Goal: Task Accomplishment & Management: Manage account settings

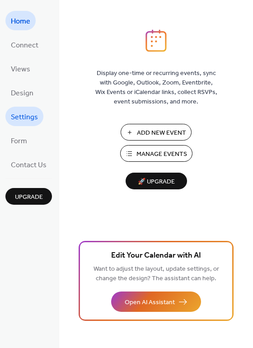
click at [23, 119] on span "Settings" at bounding box center [24, 117] width 27 height 14
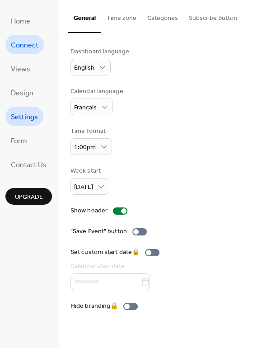
click at [19, 48] on span "Connect" at bounding box center [25, 45] width 28 height 14
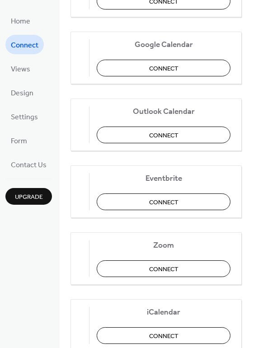
scroll to position [190, 0]
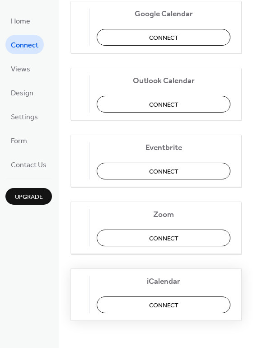
click at [142, 304] on button "Connect" at bounding box center [164, 305] width 134 height 17
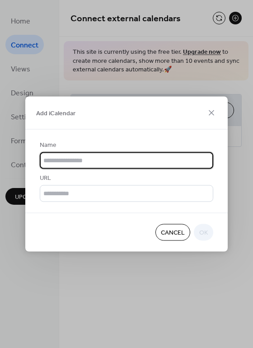
scroll to position [0, 0]
type input "**********"
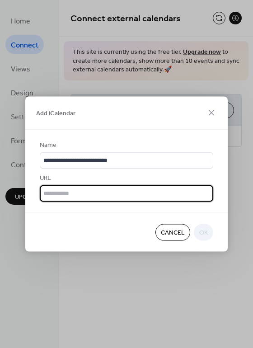
paste input "**********"
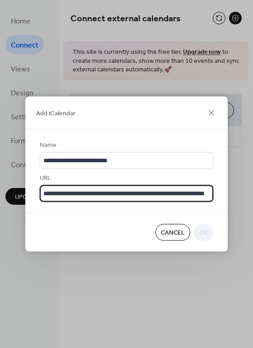
scroll to position [0, 32]
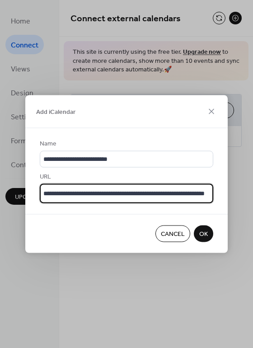
type input "**********"
click at [204, 237] on span "OK" at bounding box center [203, 234] width 9 height 9
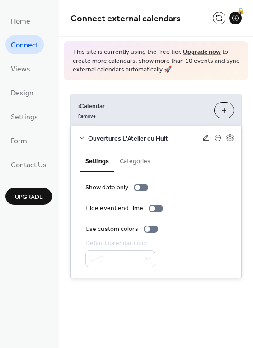
click at [142, 161] on button "Categories" at bounding box center [135, 160] width 42 height 21
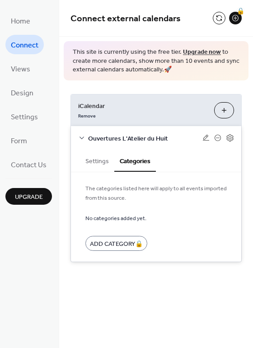
click at [98, 157] on button "Settings" at bounding box center [97, 160] width 34 height 21
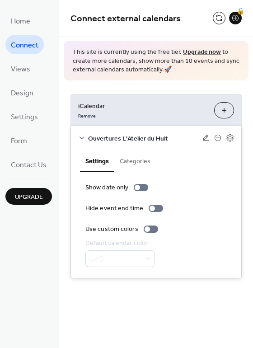
click at [129, 156] on button "Categories" at bounding box center [135, 160] width 42 height 21
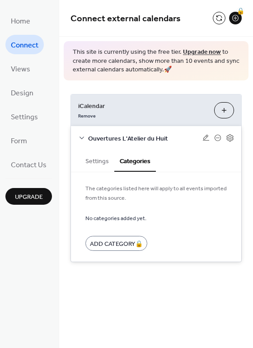
click at [84, 166] on button "Settings" at bounding box center [97, 160] width 34 height 21
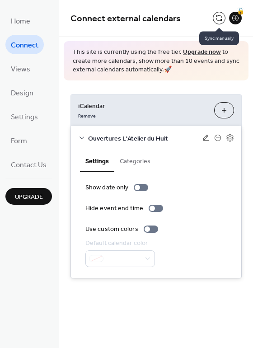
click at [220, 14] on button at bounding box center [219, 18] width 13 height 13
click at [232, 137] on icon at bounding box center [230, 138] width 8 height 8
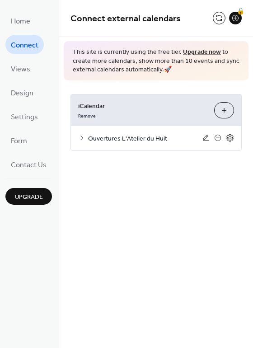
click at [232, 137] on icon at bounding box center [230, 138] width 8 height 8
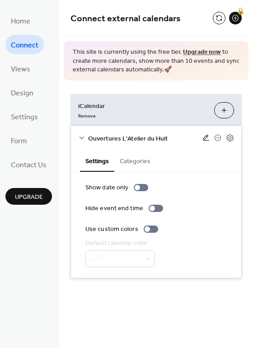
click at [203, 137] on icon at bounding box center [206, 137] width 7 height 7
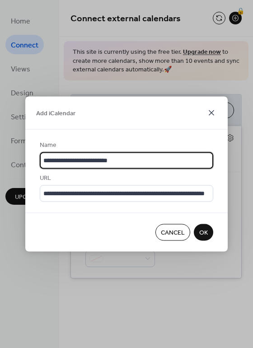
click at [211, 108] on icon at bounding box center [211, 113] width 11 height 11
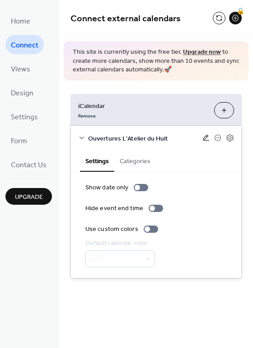
click at [204, 136] on icon at bounding box center [206, 137] width 7 height 7
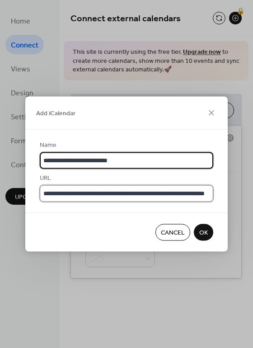
click at [94, 187] on input "**********" at bounding box center [127, 193] width 174 height 17
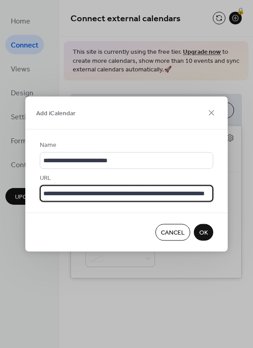
paste input "text"
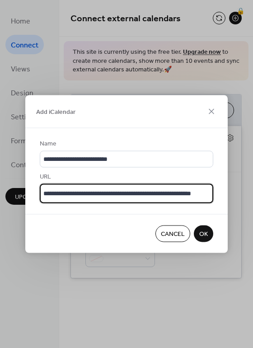
type input "**********"
click at [200, 237] on span "OK" at bounding box center [203, 234] width 9 height 9
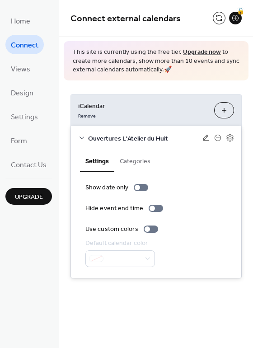
click at [131, 163] on button "Categories" at bounding box center [135, 160] width 42 height 21
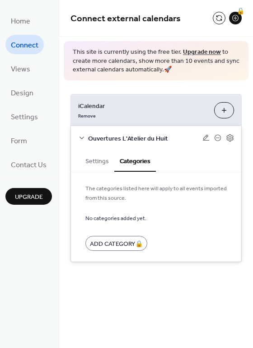
click at [97, 162] on button "Settings" at bounding box center [97, 160] width 34 height 21
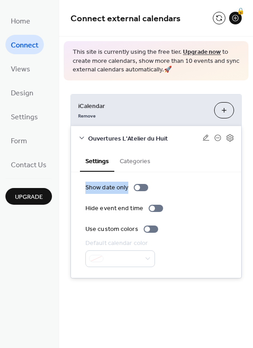
drag, startPoint x: 250, startPoint y: 72, endPoint x: 245, endPoint y: 186, distance: 114.1
click at [245, 186] on div "Connect external calendars 🔒 This site is currently using the free tier. Upgrad…" at bounding box center [156, 153] width 194 height 306
click at [132, 64] on span "This site is currently using the free tier. Upgrade now to create more calendar…" at bounding box center [156, 61] width 167 height 27
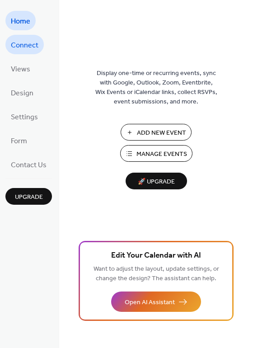
click at [31, 43] on span "Connect" at bounding box center [25, 45] width 28 height 14
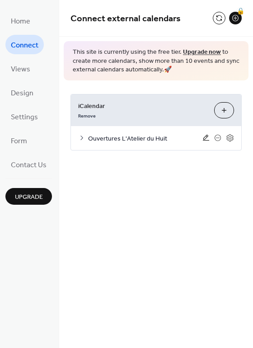
click at [207, 137] on icon at bounding box center [206, 138] width 6 height 6
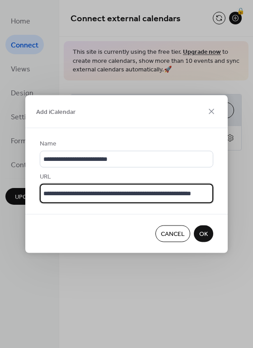
paste input "**********"
type input "**********"
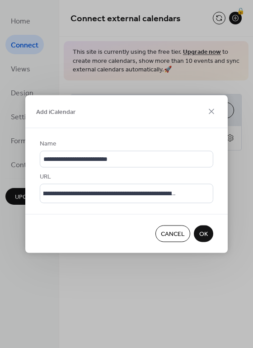
click at [207, 236] on span "OK" at bounding box center [203, 234] width 9 height 9
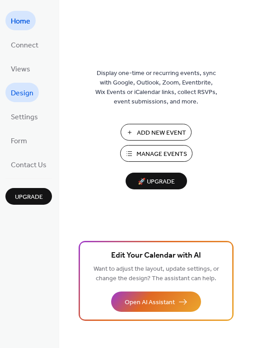
click at [24, 90] on span "Design" at bounding box center [22, 93] width 23 height 14
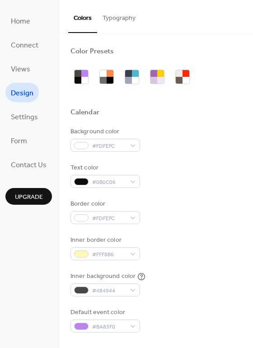
click at [17, 56] on ul "Home Connect Views Design Settings Form Contact Us" at bounding box center [28, 92] width 47 height 163
click at [17, 68] on span "Views" at bounding box center [20, 69] width 19 height 14
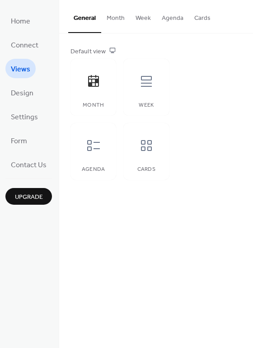
click at [17, 68] on span "Views" at bounding box center [20, 69] width 19 height 14
click at [90, 163] on div "Agenda" at bounding box center [94, 151] width 46 height 57
click at [21, 94] on span "Design" at bounding box center [22, 93] width 23 height 14
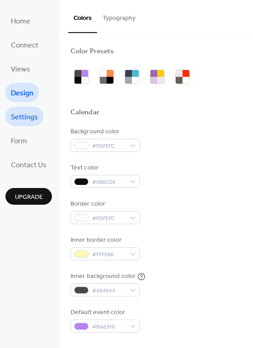
click at [19, 111] on span "Settings" at bounding box center [24, 117] width 27 height 14
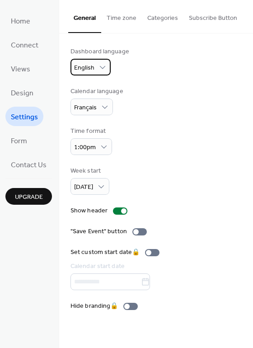
click at [88, 65] on span "English" at bounding box center [84, 68] width 20 height 12
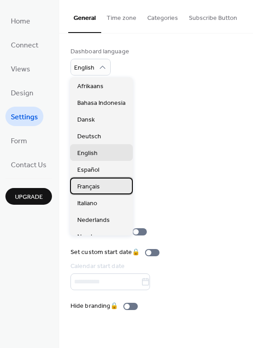
click at [88, 191] on span "Français" at bounding box center [88, 186] width 23 height 9
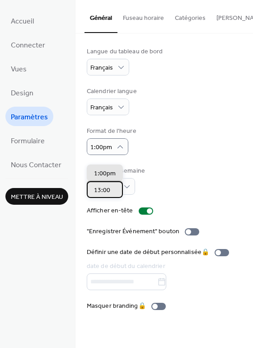
click at [100, 191] on span "13:00" at bounding box center [102, 190] width 16 height 9
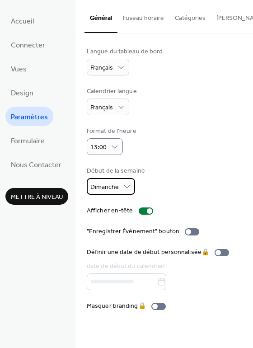
click at [113, 194] on span "Dimanche" at bounding box center [104, 187] width 28 height 12
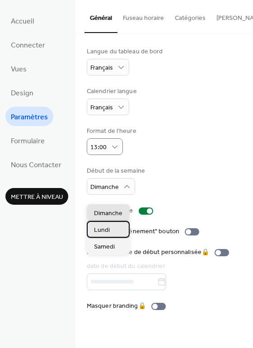
click at [97, 232] on span "Lundi" at bounding box center [102, 230] width 16 height 9
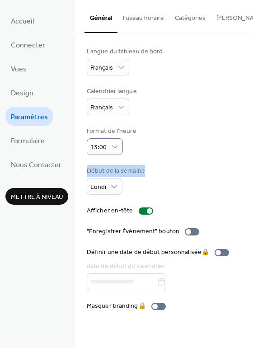
drag, startPoint x: 250, startPoint y: 104, endPoint x: 252, endPoint y: 174, distance: 70.6
click at [252, 174] on div "Langue du tableau de bord Français Calendrier langue Français Format de l'heure…" at bounding box center [165, 178] width 178 height 291
click at [31, 140] on span "Formulaire" at bounding box center [28, 141] width 34 height 14
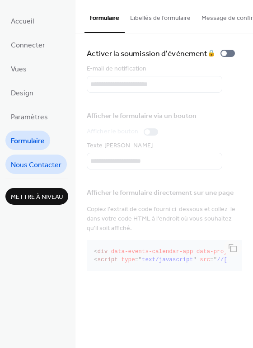
click at [25, 162] on span "Nous Contacter" at bounding box center [36, 165] width 51 height 14
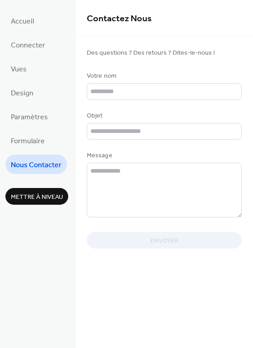
click at [36, 104] on ul "Accueil Connecter Vues Design Paramètres Formulaire Nous Contacter" at bounding box center [36, 92] width 63 height 163
click at [32, 124] on link "Paramètres" at bounding box center [29, 116] width 48 height 19
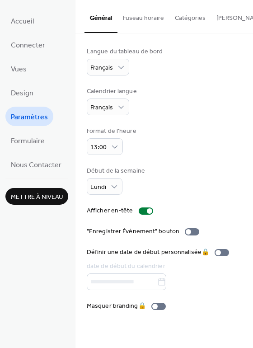
scroll to position [0, 24]
click at [101, 19] on button "Fuseau horaire" at bounding box center [119, 16] width 52 height 32
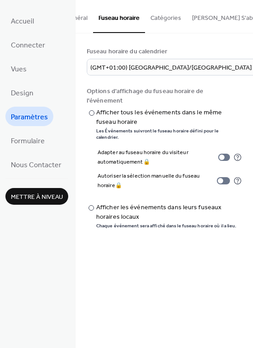
click at [150, 22] on button "Catégories" at bounding box center [166, 16] width 42 height 32
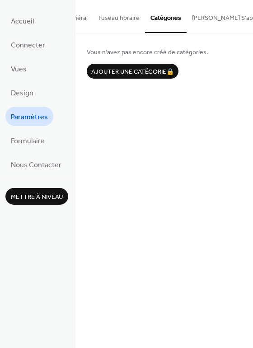
click at [210, 16] on button "Bouton S'abonner" at bounding box center [231, 16] width 89 height 32
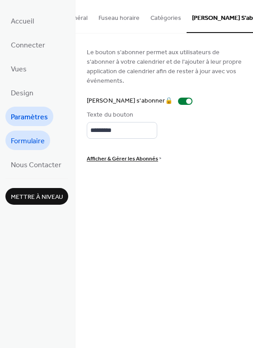
click at [28, 141] on span "Formulaire" at bounding box center [28, 141] width 34 height 14
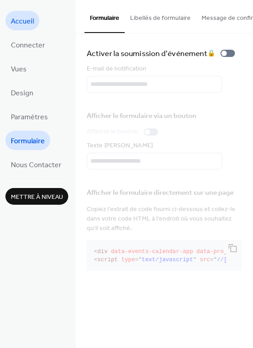
click at [18, 25] on span "Accueil" at bounding box center [22, 21] width 23 height 14
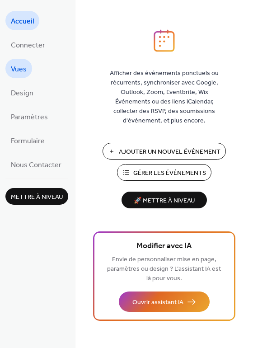
click at [24, 67] on span "Vues" at bounding box center [19, 69] width 16 height 14
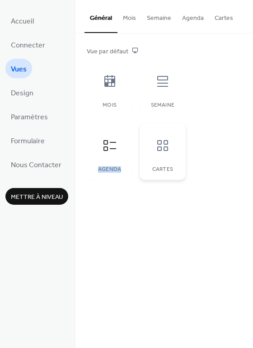
drag, startPoint x: 186, startPoint y: 94, endPoint x: 161, endPoint y: 149, distance: 60.5
click at [161, 149] on div "Vue par défaut Mois Semaine Agenda Cartes" at bounding box center [164, 113] width 155 height 133
click at [160, 170] on div "Cartes" at bounding box center [163, 169] width 28 height 6
click at [109, 87] on icon at bounding box center [110, 81] width 14 height 14
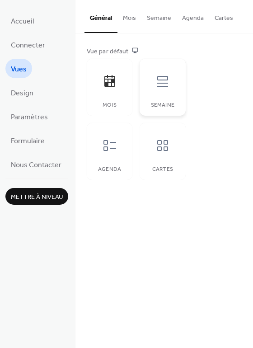
click at [158, 90] on div at bounding box center [162, 81] width 27 height 27
click at [107, 140] on icon at bounding box center [110, 145] width 14 height 14
click at [155, 22] on button "Semaine" at bounding box center [159, 16] width 35 height 32
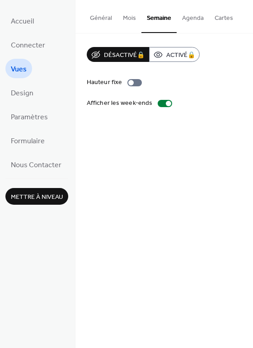
click at [96, 17] on button "Général" at bounding box center [101, 16] width 33 height 32
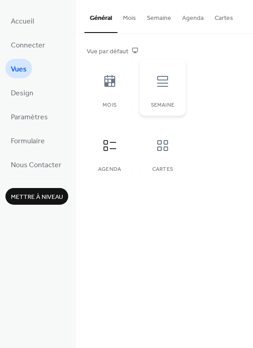
click at [162, 102] on div "Semaine" at bounding box center [163, 87] width 46 height 57
click at [123, 103] on div "Mois" at bounding box center [110, 105] width 28 height 6
click at [112, 147] on icon at bounding box center [110, 145] width 14 height 14
click at [188, 21] on button "Agenda" at bounding box center [193, 16] width 33 height 32
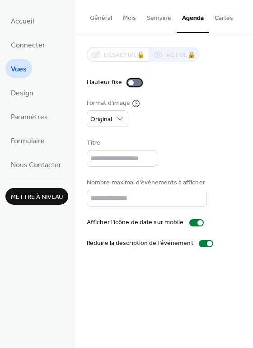
click at [130, 82] on div at bounding box center [130, 82] width 5 height 5
click at [130, 82] on div at bounding box center [135, 82] width 14 height 7
click at [135, 103] on icon at bounding box center [136, 103] width 8 height 8
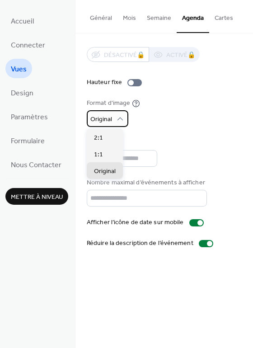
click at [118, 115] on icon at bounding box center [120, 118] width 9 height 9
click at [167, 126] on div "Format d'image Original" at bounding box center [164, 113] width 155 height 28
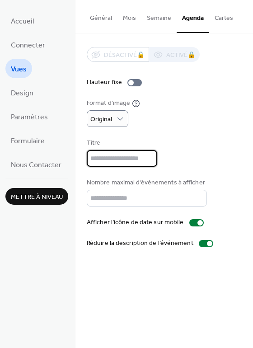
click at [120, 164] on input "text" at bounding box center [122, 158] width 71 height 17
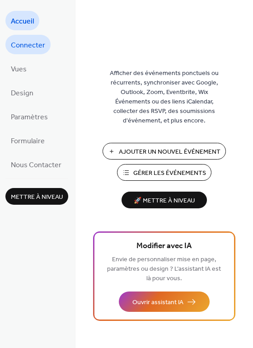
click at [29, 45] on span "Connecter" at bounding box center [28, 45] width 34 height 14
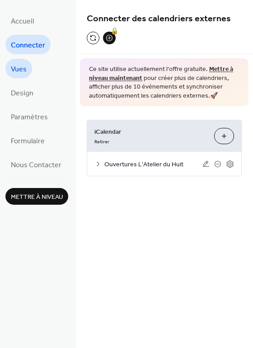
click at [21, 64] on span "Vues" at bounding box center [19, 69] width 16 height 14
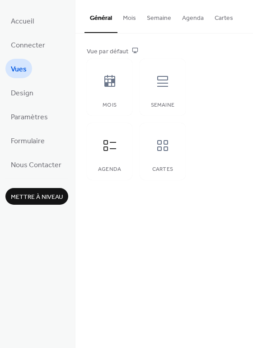
click at [154, 15] on button "Semaine" at bounding box center [159, 16] width 35 height 32
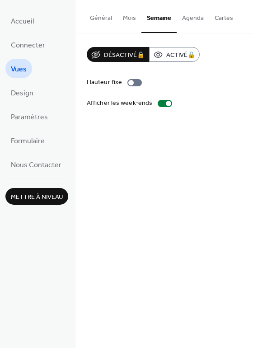
click at [190, 25] on button "Agenda" at bounding box center [193, 16] width 33 height 32
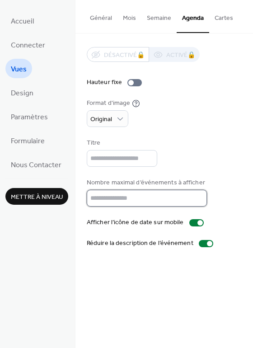
click at [103, 200] on input "**" at bounding box center [147, 198] width 120 height 17
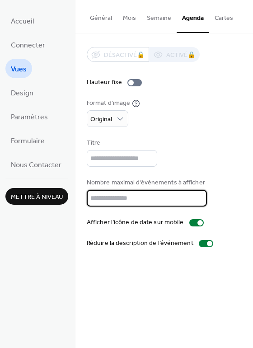
click at [103, 200] on input "**" at bounding box center [147, 198] width 120 height 17
type input "**"
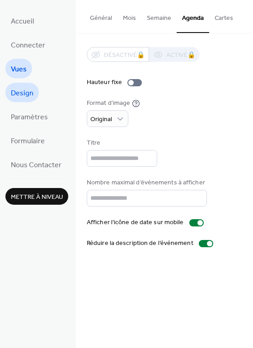
click at [18, 96] on span "Design" at bounding box center [22, 93] width 23 height 14
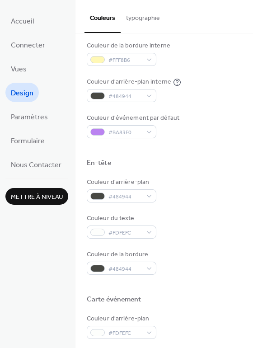
scroll to position [186, 0]
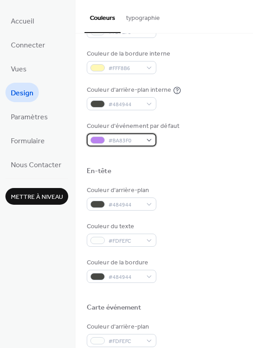
click at [142, 136] on div "#BA83F0" at bounding box center [122, 139] width 70 height 13
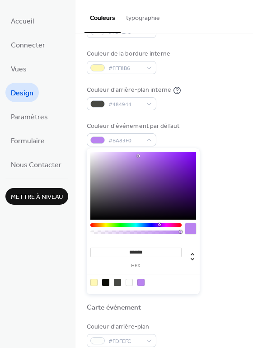
type input "*******"
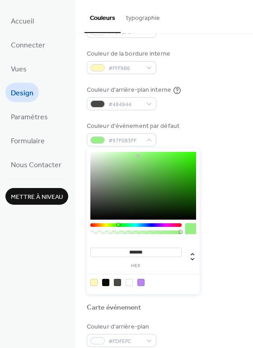
click at [118, 224] on div at bounding box center [135, 225] width 91 height 4
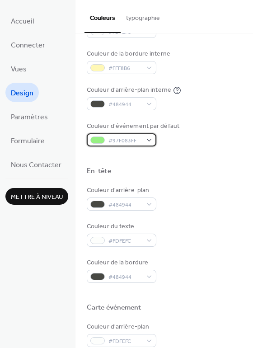
click at [149, 141] on div "#97F083FF" at bounding box center [122, 139] width 70 height 13
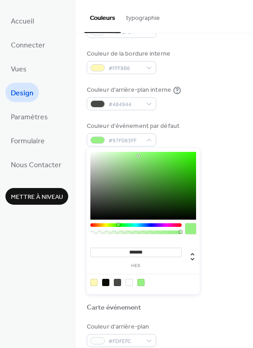
click at [141, 255] on input "*******" at bounding box center [135, 252] width 91 height 9
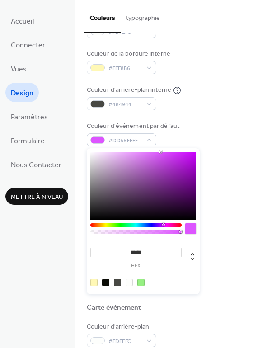
type input "*******"
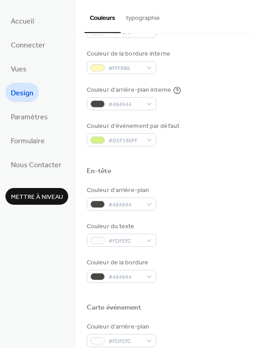
click at [226, 284] on div at bounding box center [164, 293] width 155 height 20
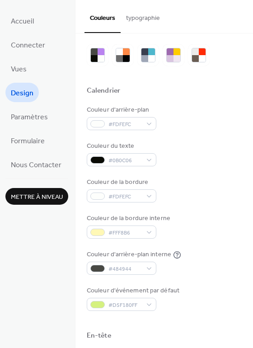
scroll to position [0, 0]
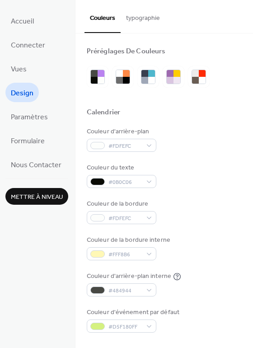
click at [138, 22] on button "typographie" at bounding box center [143, 16] width 45 height 32
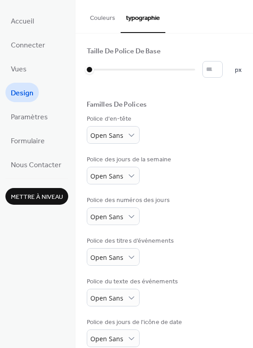
click at [95, 15] on button "Couleurs" at bounding box center [103, 16] width 36 height 32
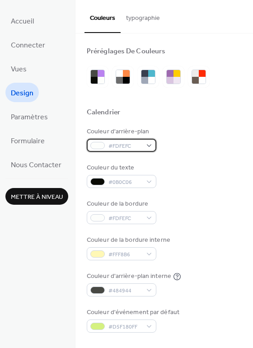
click at [132, 146] on span "#FDFEFC" at bounding box center [125, 146] width 33 height 9
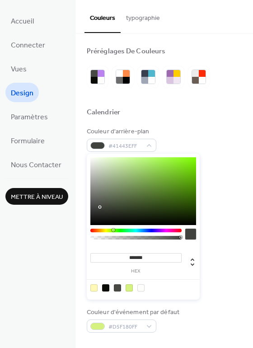
click at [100, 207] on div at bounding box center [143, 191] width 106 height 68
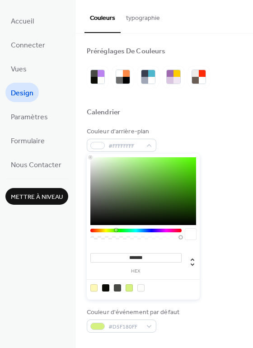
drag, startPoint x: 100, startPoint y: 201, endPoint x: 90, endPoint y: 132, distance: 69.4
click at [90, 132] on body "Accueil Connecter Vues Design Paramètres Formulaire Nous Contacter Mettre à niv…" at bounding box center [126, 174] width 253 height 348
click at [102, 172] on div at bounding box center [143, 191] width 106 height 68
click at [102, 165] on div at bounding box center [143, 191] width 106 height 68
type input "*******"
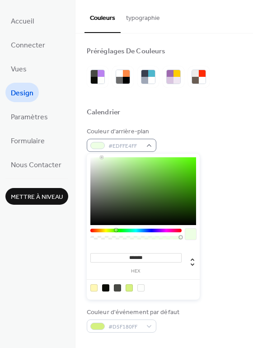
drag, startPoint x: 102, startPoint y: 165, endPoint x: 102, endPoint y: 146, distance: 19.0
click at [102, 146] on body "Accueil Connecter Vues Design Paramètres Formulaire Nous Contacter Mettre à niv…" at bounding box center [126, 174] width 253 height 348
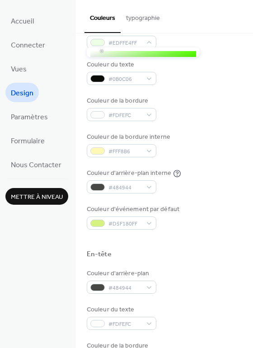
scroll to position [118, 0]
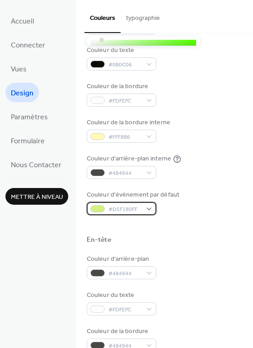
click at [146, 209] on div "#D5F180FF" at bounding box center [122, 208] width 70 height 13
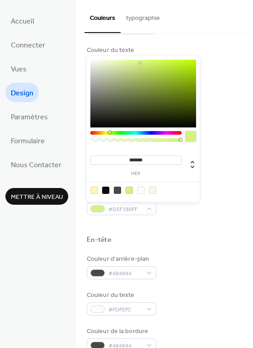
click at [200, 242] on div "En-tête" at bounding box center [164, 242] width 155 height 12
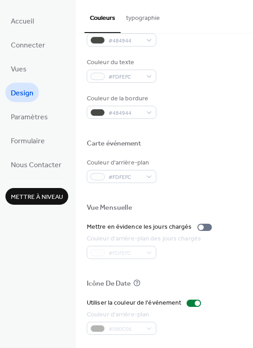
scroll to position [387, 0]
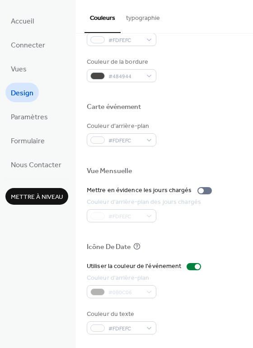
click at [122, 321] on div "Couleur du texte #FDFEFC" at bounding box center [122, 322] width 70 height 25
click at [122, 323] on div "#FDFEFC" at bounding box center [122, 327] width 70 height 13
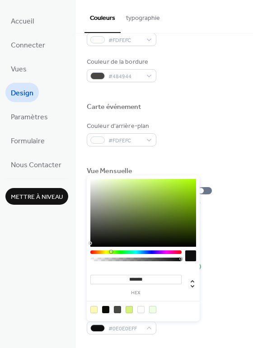
type input "*******"
drag, startPoint x: 101, startPoint y: 236, endPoint x: 77, endPoint y: 259, distance: 32.3
click at [77, 259] on body "Accueil Connecter Vues Design Paramètres Formulaire Nous Contacter Mettre à niv…" at bounding box center [126, 174] width 253 height 348
click at [222, 280] on div "Couleur d'arrière-plan #0B0C06" at bounding box center [164, 286] width 155 height 25
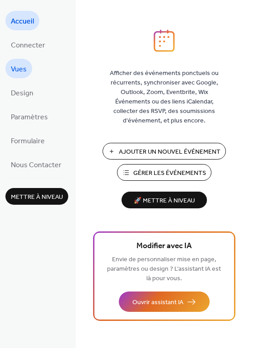
click at [17, 65] on span "Vues" at bounding box center [19, 69] width 16 height 14
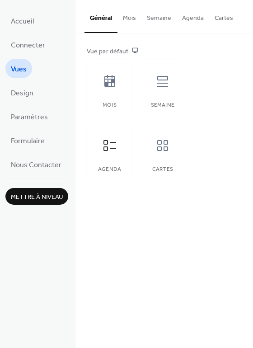
click at [180, 21] on button "Agenda" at bounding box center [193, 16] width 33 height 32
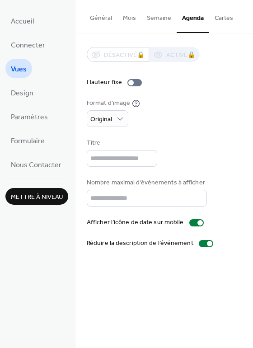
click at [102, 19] on button "Général" at bounding box center [101, 16] width 33 height 32
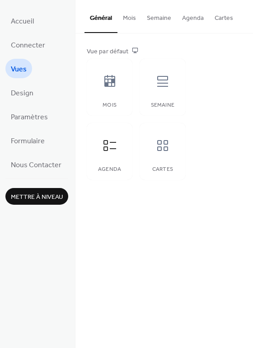
click at [3, 92] on div "Accueil Connecter Vues Design Paramètres Formulaire Nous Contacter Mettre à niv…" at bounding box center [38, 174] width 76 height 348
click at [23, 90] on span "Design" at bounding box center [22, 93] width 23 height 14
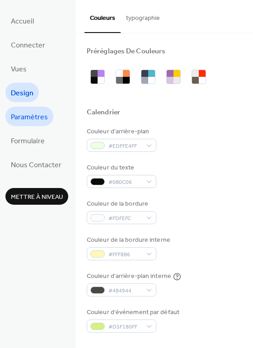
click at [24, 113] on span "Paramètres" at bounding box center [29, 117] width 37 height 14
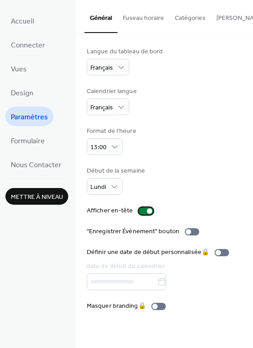
click at [142, 215] on div at bounding box center [146, 211] width 14 height 7
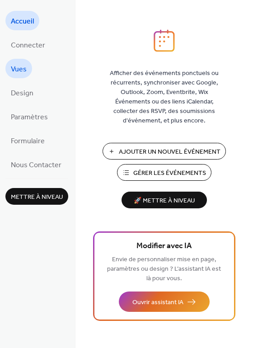
click at [20, 63] on span "Vues" at bounding box center [19, 69] width 16 height 14
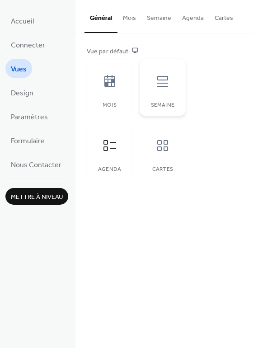
click at [148, 90] on div "Semaine" at bounding box center [163, 87] width 46 height 57
click at [120, 90] on div at bounding box center [109, 81] width 27 height 27
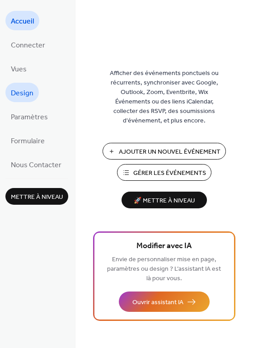
click at [24, 88] on span "Design" at bounding box center [22, 93] width 23 height 14
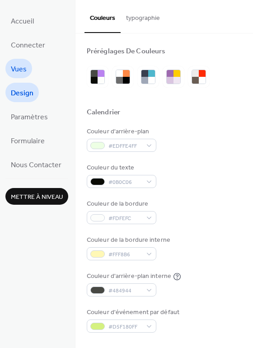
click at [10, 70] on link "Vues" at bounding box center [18, 68] width 27 height 19
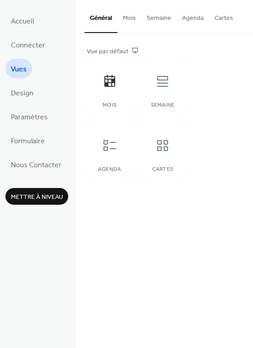
click at [140, 18] on button "Mois" at bounding box center [130, 16] width 24 height 32
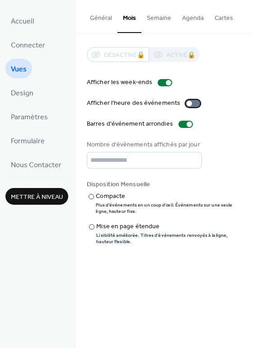
click at [188, 103] on div at bounding box center [193, 103] width 14 height 7
click at [25, 96] on span "Design" at bounding box center [22, 93] width 23 height 14
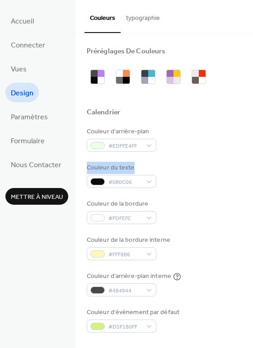
drag, startPoint x: 245, startPoint y: 124, endPoint x: 241, endPoint y: 160, distance: 36.3
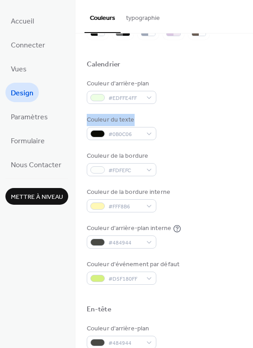
scroll to position [47, 0]
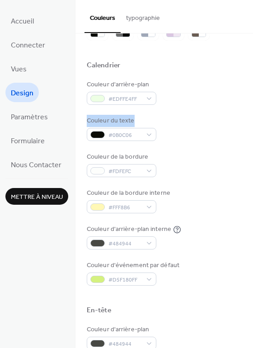
click at [221, 116] on div "Couleur du texte #0B0C06" at bounding box center [164, 128] width 155 height 25
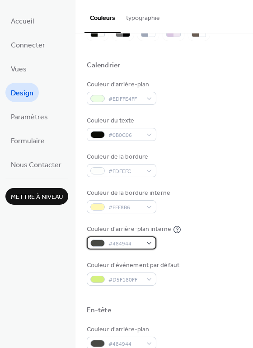
click at [150, 241] on div "#484944" at bounding box center [122, 242] width 70 height 13
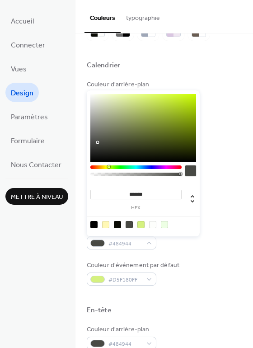
click at [140, 194] on input "*******" at bounding box center [135, 194] width 91 height 9
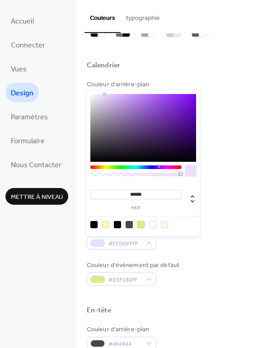
type input "*******"
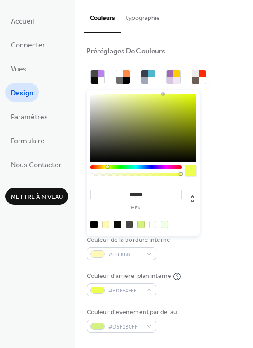
scroll to position [69, 0]
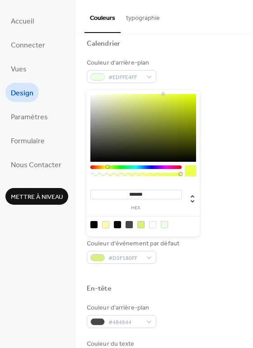
click at [229, 151] on div "Couleur de la bordure #FDFEFC" at bounding box center [164, 143] width 155 height 25
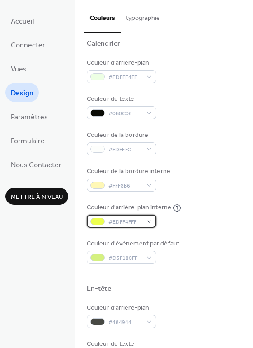
click at [133, 220] on span "#EDFF4FFF" at bounding box center [125, 221] width 33 height 9
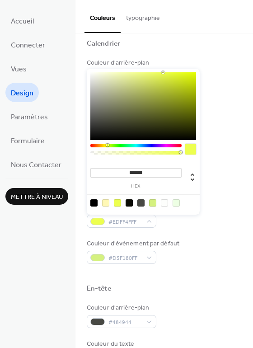
click at [147, 170] on input "*******" at bounding box center [135, 172] width 91 height 9
type input "*******"
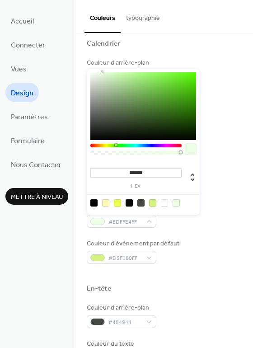
click at [233, 141] on div "Couleur de la bordure #FDFEFC" at bounding box center [164, 143] width 155 height 25
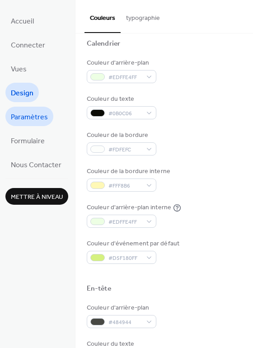
click at [27, 118] on span "Paramètres" at bounding box center [29, 117] width 37 height 14
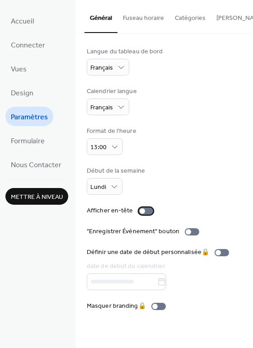
click at [145, 215] on div at bounding box center [146, 211] width 14 height 7
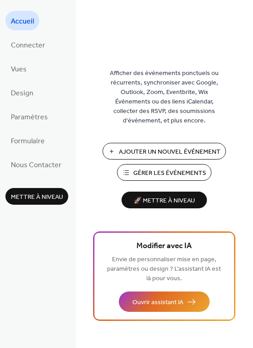
click at [149, 203] on span "🚀 Mettre à niveau" at bounding box center [164, 201] width 75 height 12
click at [27, 70] on link "Vues" at bounding box center [18, 68] width 27 height 19
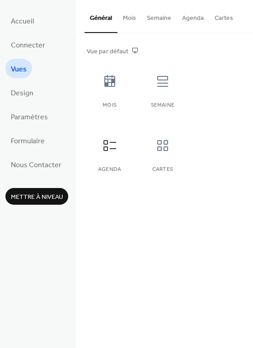
click at [131, 122] on div "Mois Semaine Agenda Cartes" at bounding box center [136, 119] width 99 height 121
click at [105, 102] on div "Mois" at bounding box center [110, 105] width 28 height 6
